Goal: Navigation & Orientation: Go to known website

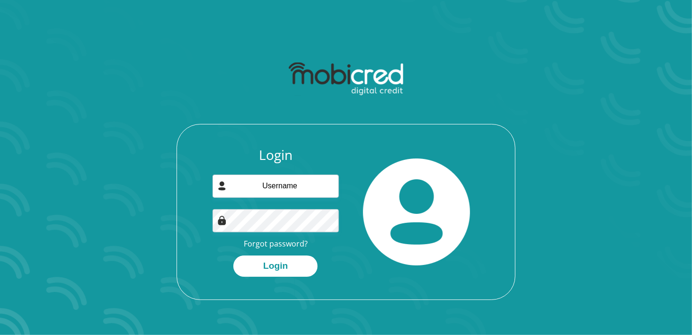
type input "faaizahk@gmail.com"
click at [233, 255] on button "Login" at bounding box center [275, 265] width 84 height 21
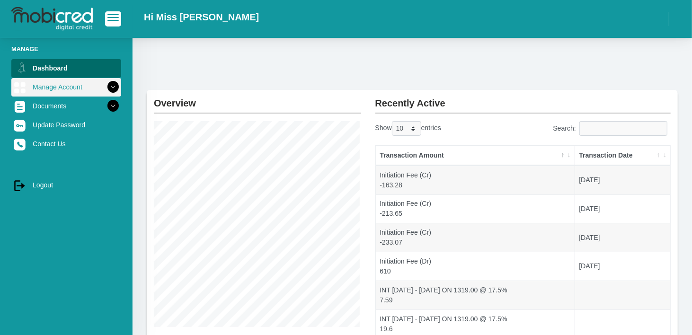
click at [108, 87] on icon at bounding box center [113, 87] width 16 height 16
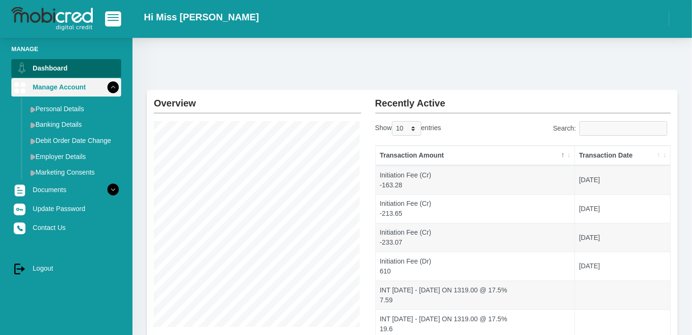
click at [108, 87] on icon at bounding box center [113, 87] width 16 height 16
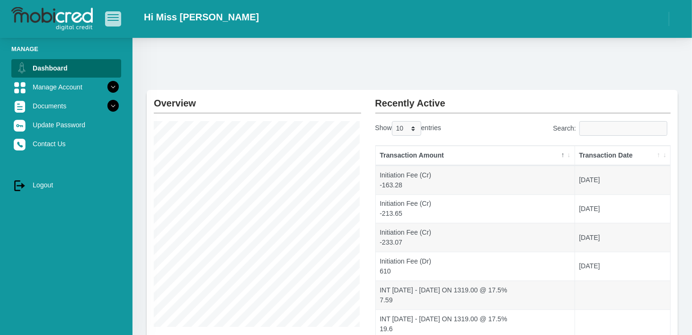
click at [117, 24] on button "button" at bounding box center [113, 18] width 16 height 15
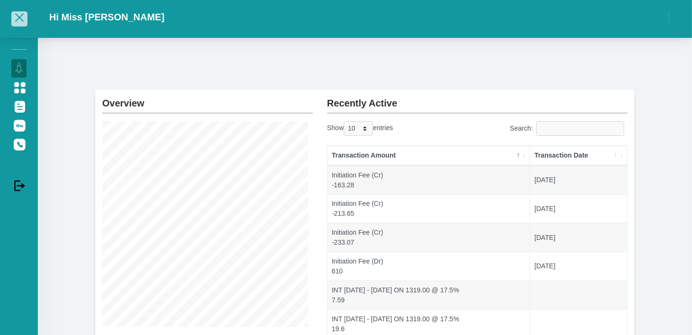
click at [22, 14] on span "button" at bounding box center [19, 17] width 9 height 9
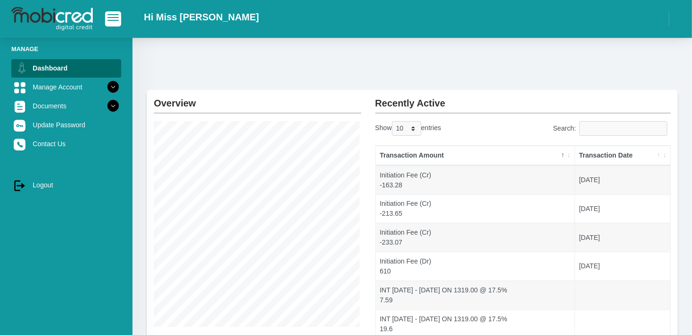
drag, startPoint x: 44, startPoint y: 181, endPoint x: 123, endPoint y: 171, distance: 79.7
click at [44, 181] on link "log out Logout" at bounding box center [66, 185] width 110 height 18
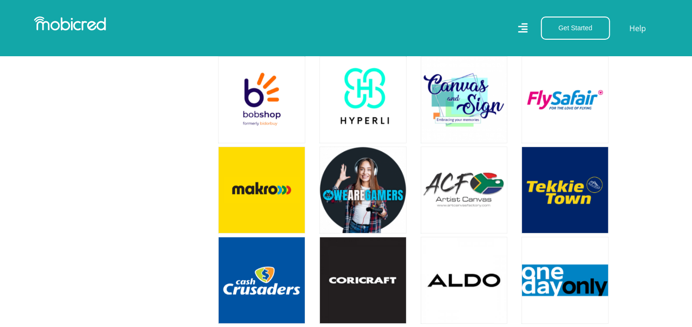
scroll to position [1703, 0]
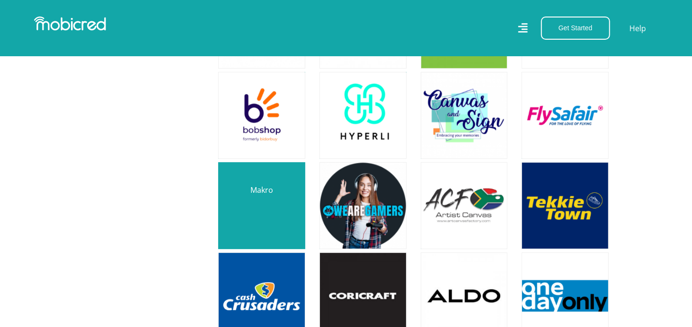
click at [277, 217] on link at bounding box center [262, 206] width 102 height 102
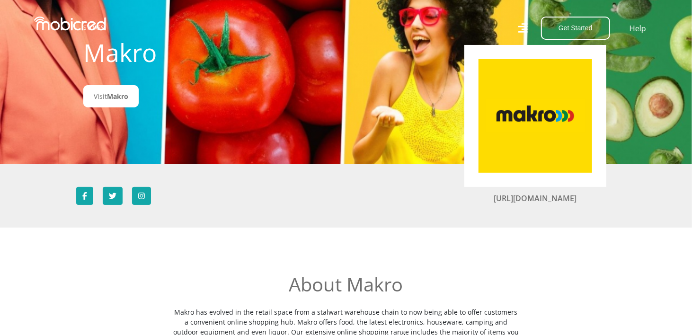
scroll to position [95, 0]
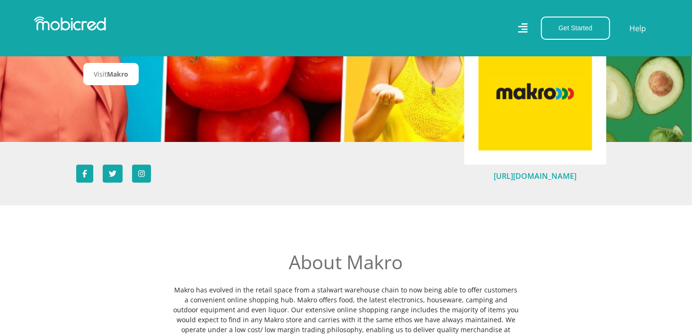
click at [556, 175] on link "https://www.makro.co.za/" at bounding box center [535, 176] width 83 height 10
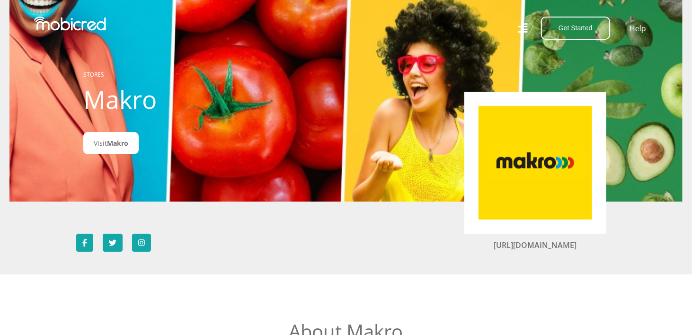
scroll to position [0, 0]
